Goal: Transaction & Acquisition: Purchase product/service

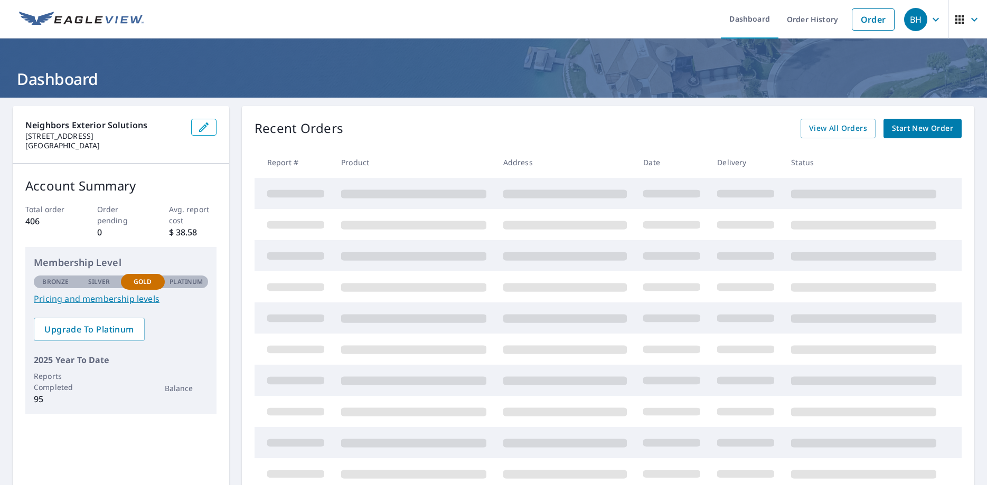
click at [905, 127] on span "Start New Order" at bounding box center [922, 128] width 61 height 13
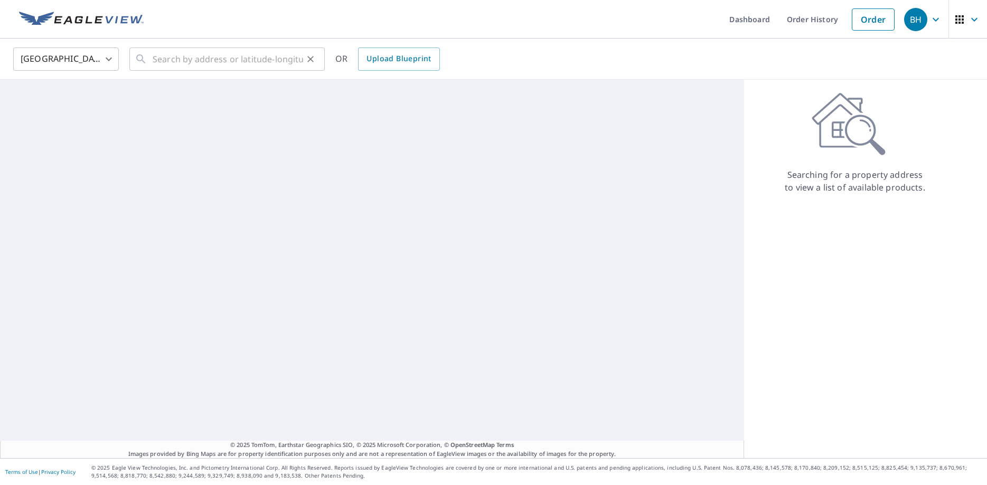
drag, startPoint x: 150, startPoint y: 59, endPoint x: 184, endPoint y: 62, distance: 34.5
click at [150, 55] on div "​" at bounding box center [226, 59] width 195 height 23
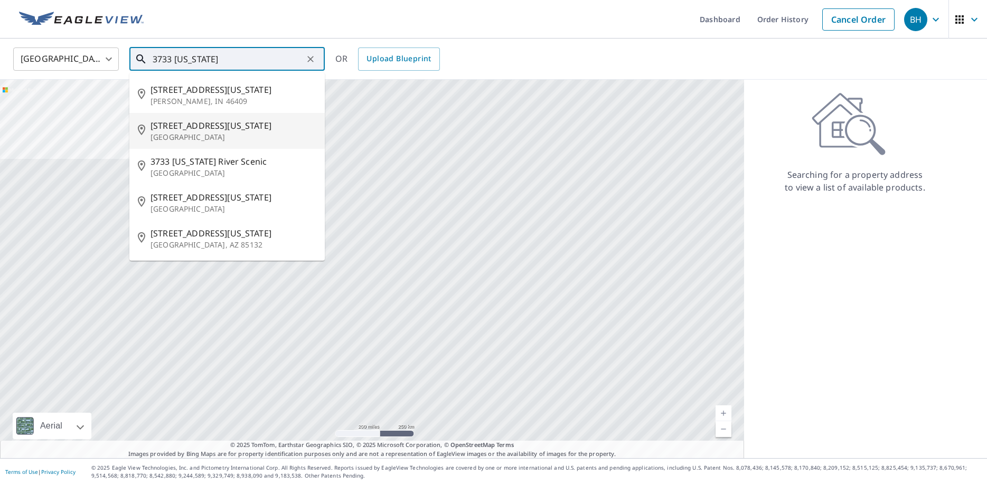
click at [211, 134] on p "[GEOGRAPHIC_DATA]" at bounding box center [234, 137] width 166 height 11
type input "[STREET_ADDRESS][US_STATE]"
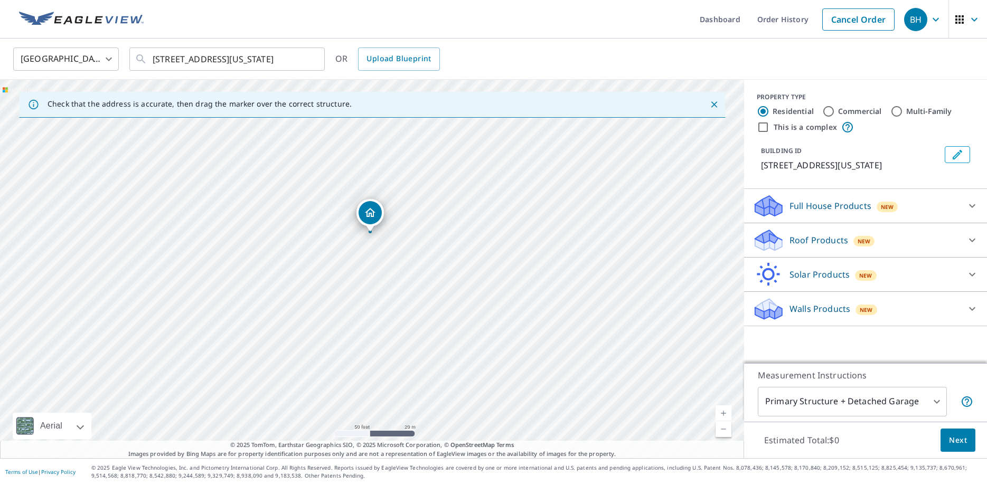
drag, startPoint x: 352, startPoint y: 261, endPoint x: 347, endPoint y: 206, distance: 55.1
click at [347, 206] on div "[STREET_ADDRESS][US_STATE]" at bounding box center [372, 269] width 744 height 379
click at [819, 236] on p "Roof Products" at bounding box center [819, 240] width 59 height 13
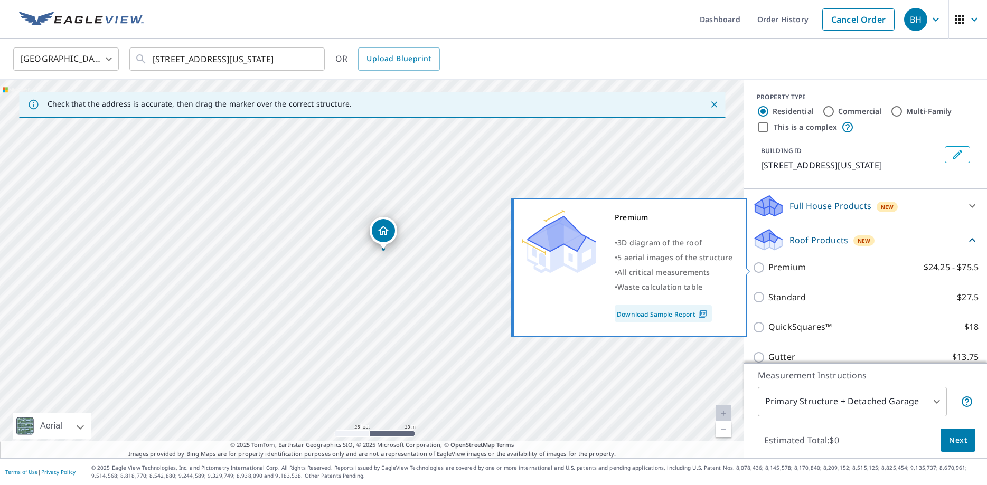
click at [764, 270] on input "Premium $24.25 - $75.5" at bounding box center [761, 267] width 16 height 13
checkbox input "true"
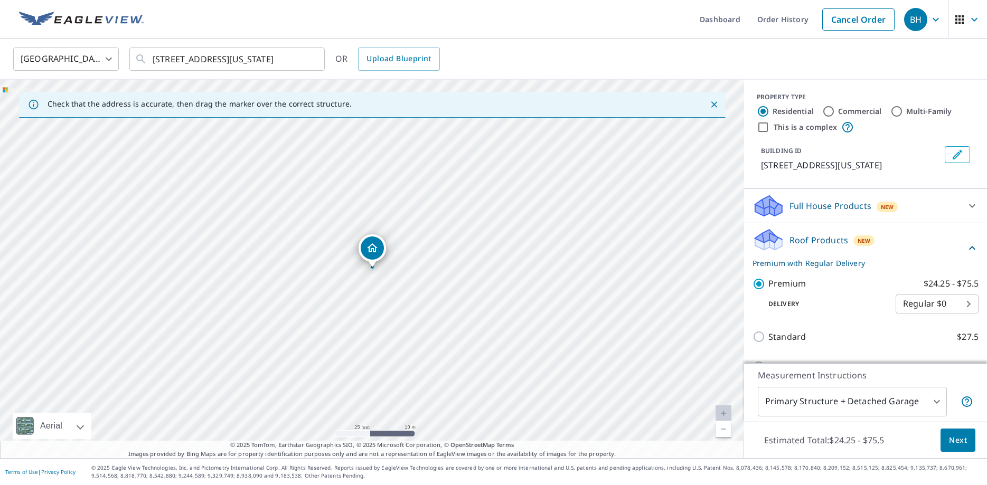
click at [959, 442] on span "Next" at bounding box center [958, 440] width 18 height 13
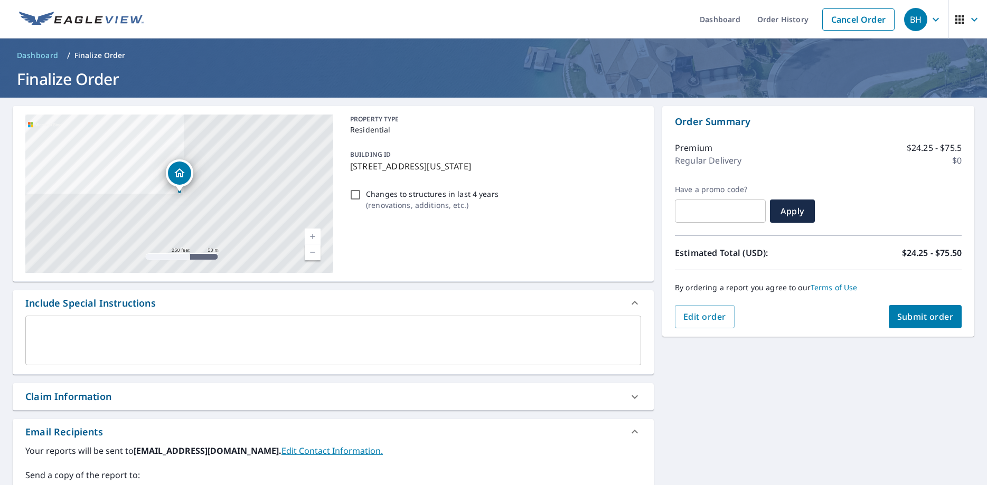
click at [920, 314] on span "Submit order" at bounding box center [925, 317] width 57 height 12
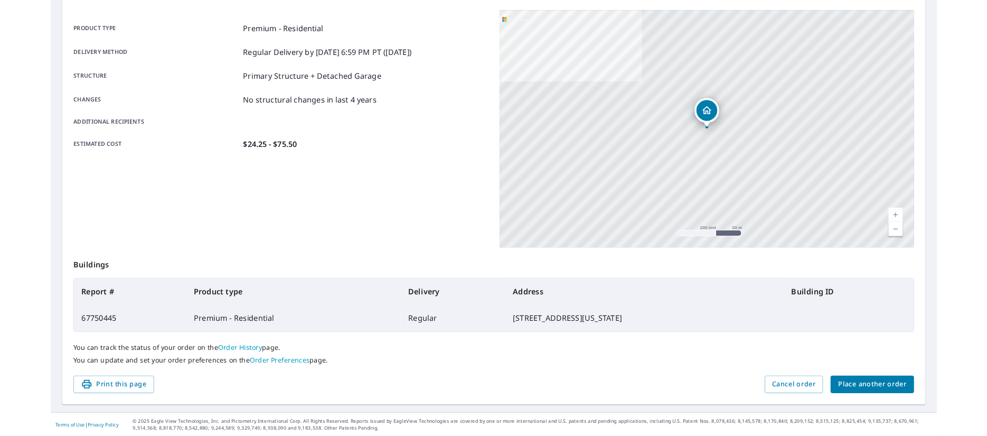
scroll to position [136, 0]
